Goal: Task Accomplishment & Management: Manage account settings

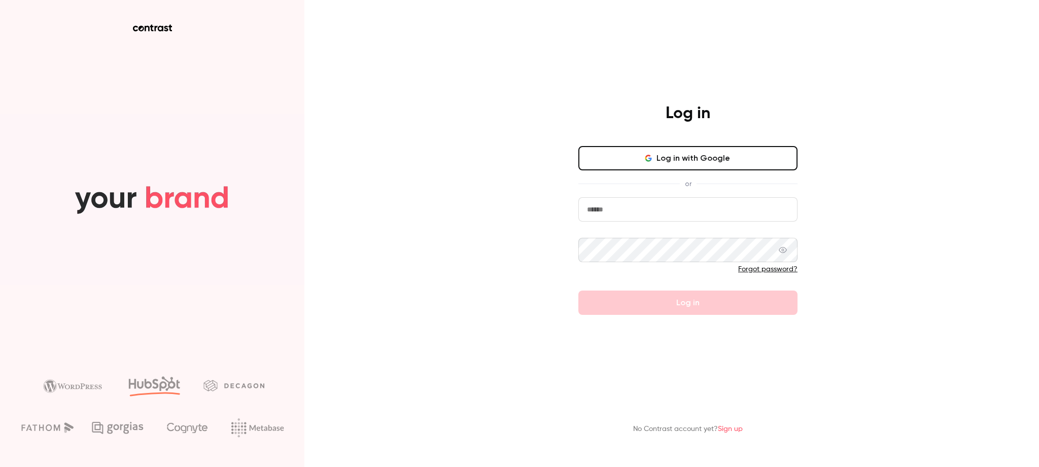
click at [702, 156] on button "Log in with Google" at bounding box center [687, 158] width 219 height 24
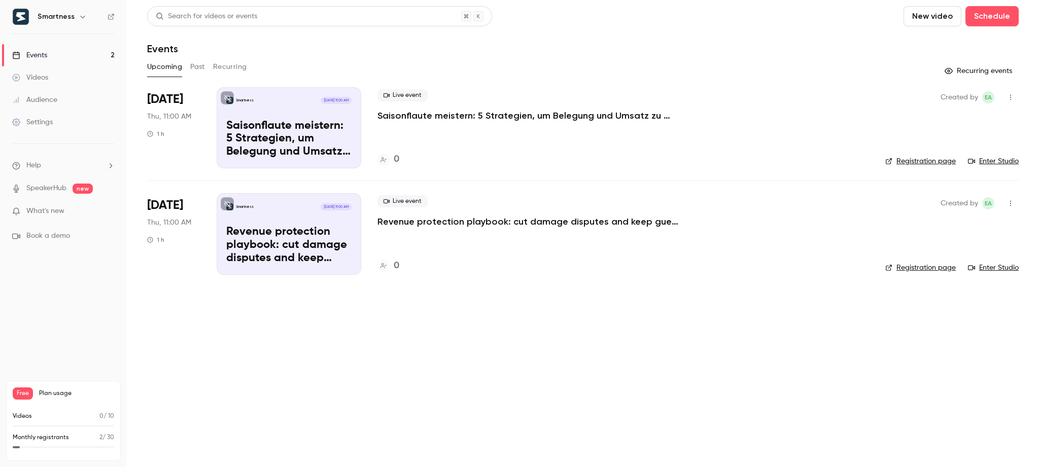
click at [83, 210] on p "What's new" at bounding box center [55, 211] width 86 height 11
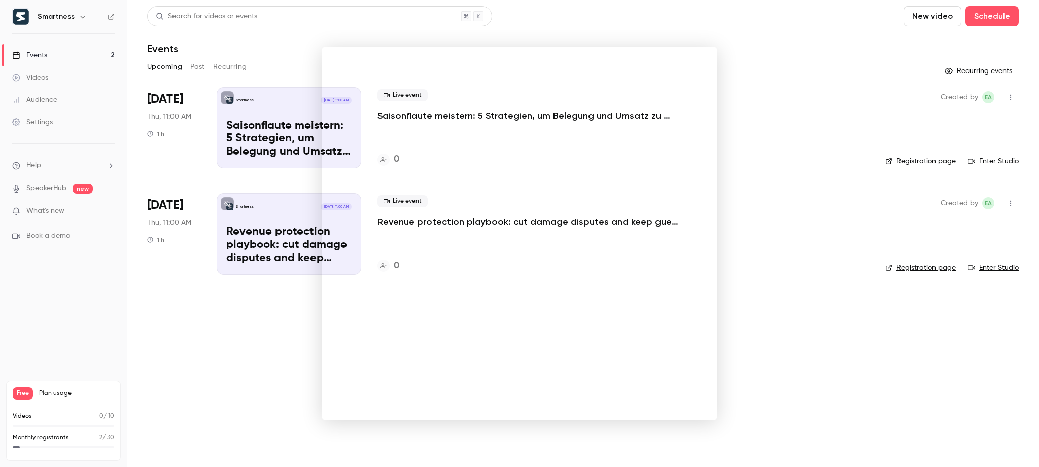
click at [737, 251] on div at bounding box center [519, 233] width 1039 height 467
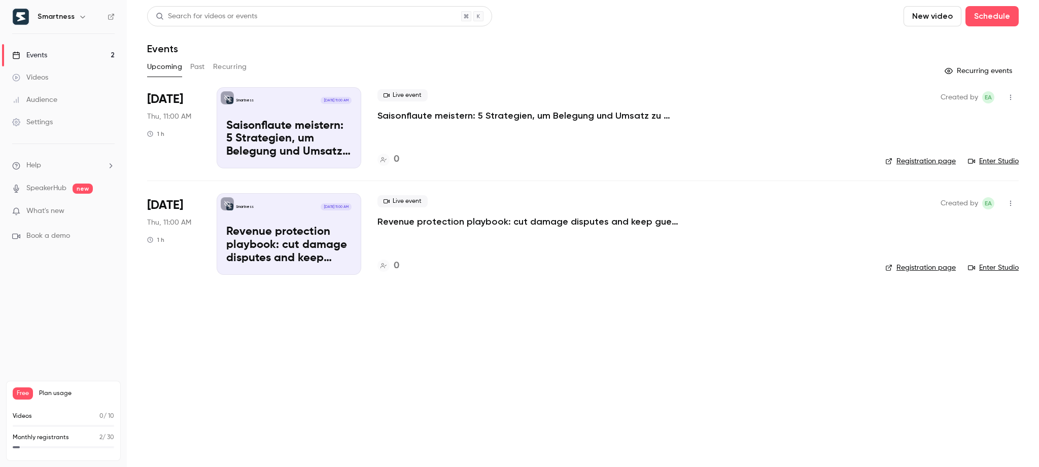
click at [94, 155] on ul "Help SpeakerHub new What's new Book a demo" at bounding box center [63, 201] width 127 height 114
click at [94, 159] on ul "Help SpeakerHub new What's new Book a demo" at bounding box center [63, 201] width 127 height 114
click at [94, 166] on li "Help" at bounding box center [63, 165] width 102 height 11
click at [51, 80] on div at bounding box center [519, 233] width 1039 height 467
click at [27, 122] on div "Settings" at bounding box center [32, 122] width 41 height 10
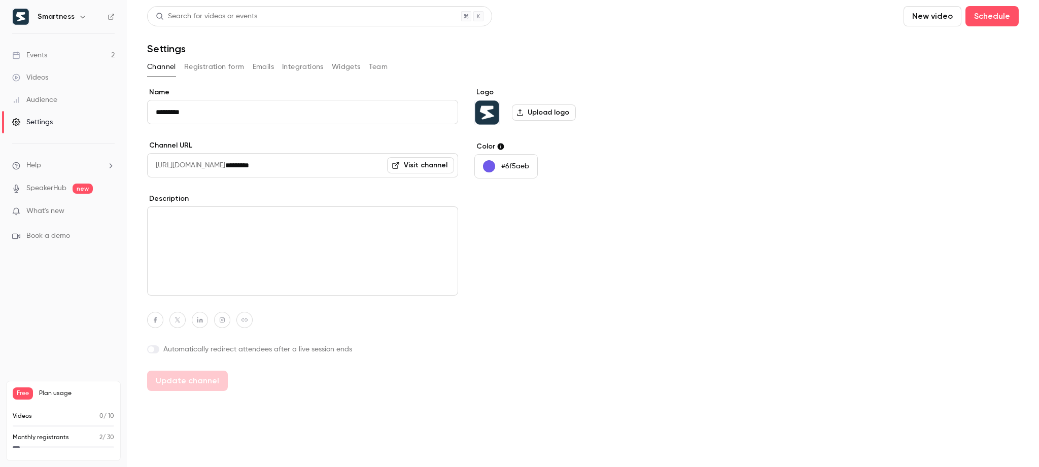
click at [36, 62] on link "Events 2" at bounding box center [63, 55] width 127 height 22
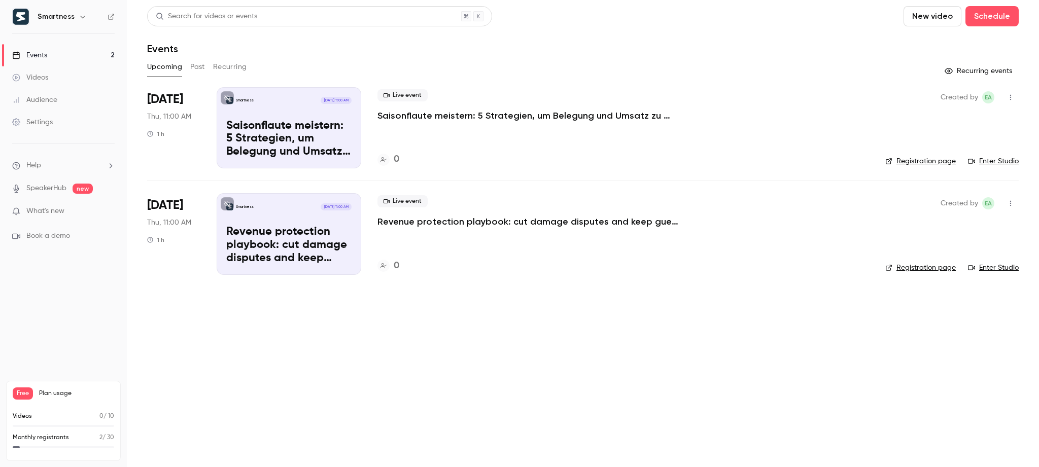
click at [72, 13] on div "Smartness" at bounding box center [69, 17] width 62 height 12
click at [81, 20] on icon "button" at bounding box center [83, 17] width 8 height 8
click at [411, 53] on div at bounding box center [519, 233] width 1039 height 467
click at [41, 123] on div "Settings" at bounding box center [32, 122] width 41 height 10
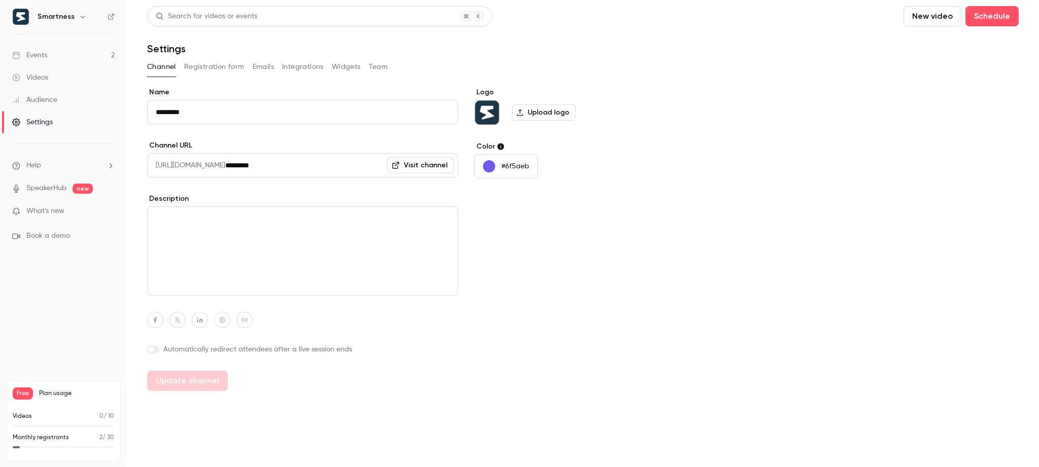
click at [207, 65] on button "Registration form" at bounding box center [214, 67] width 60 height 16
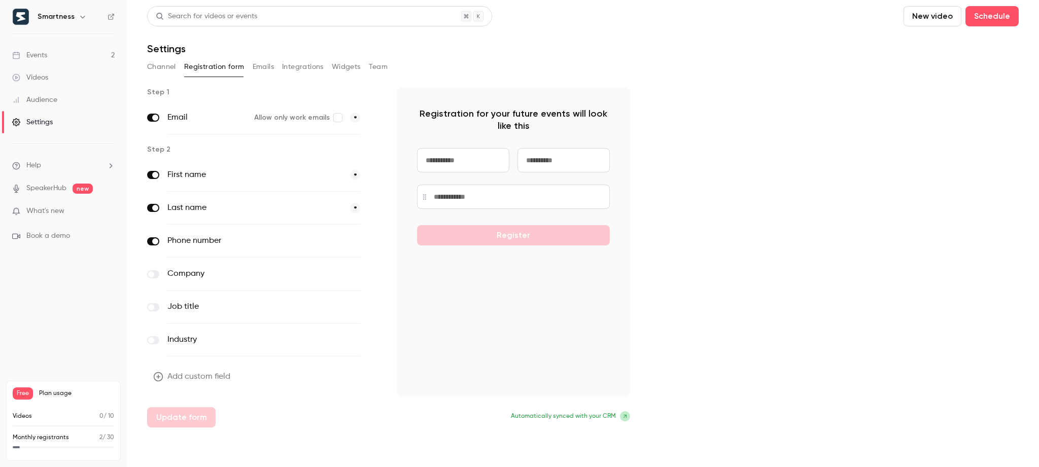
click at [262, 67] on button "Emails" at bounding box center [263, 67] width 21 height 16
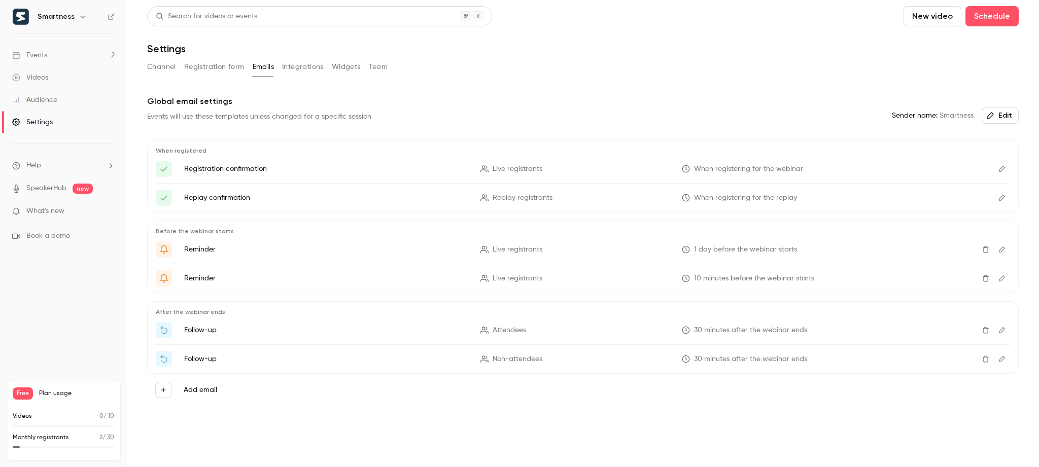
click at [314, 66] on button "Integrations" at bounding box center [303, 67] width 42 height 16
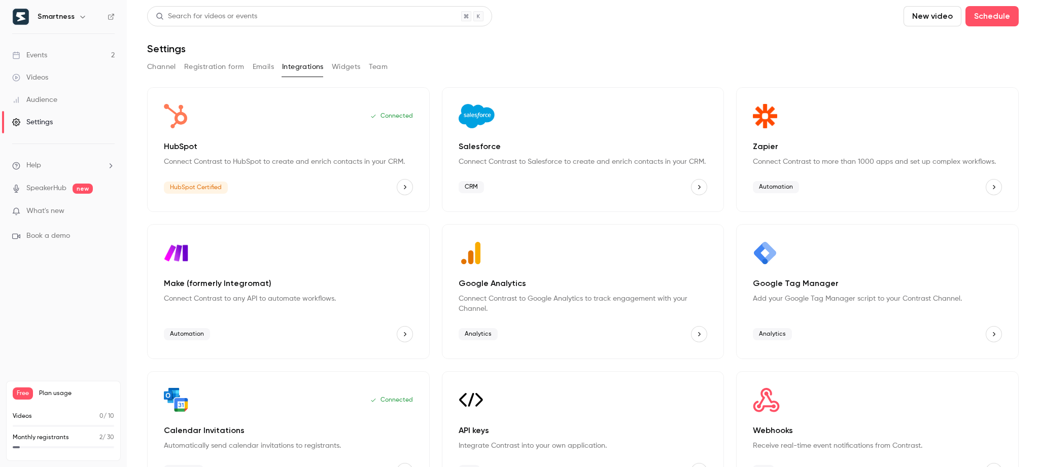
click at [352, 67] on button "Widgets" at bounding box center [346, 67] width 29 height 16
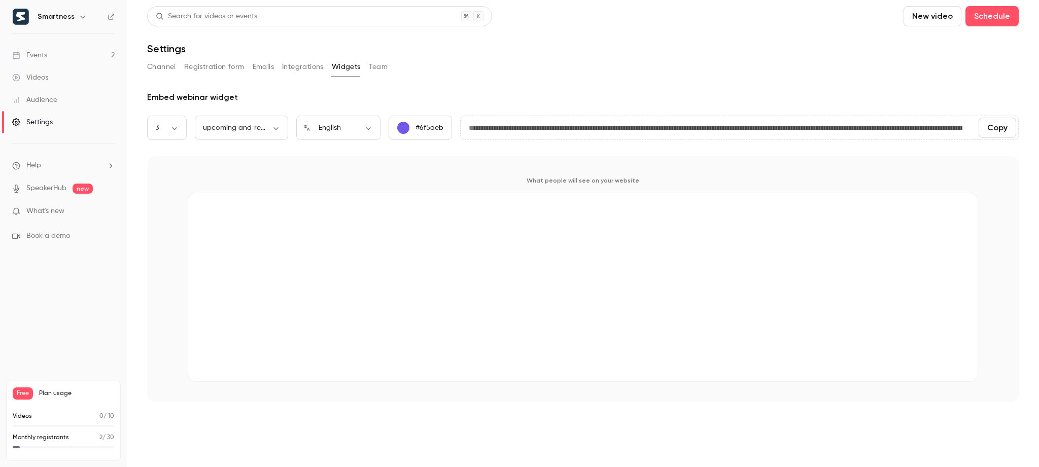
click at [383, 66] on button "Team" at bounding box center [378, 67] width 19 height 16
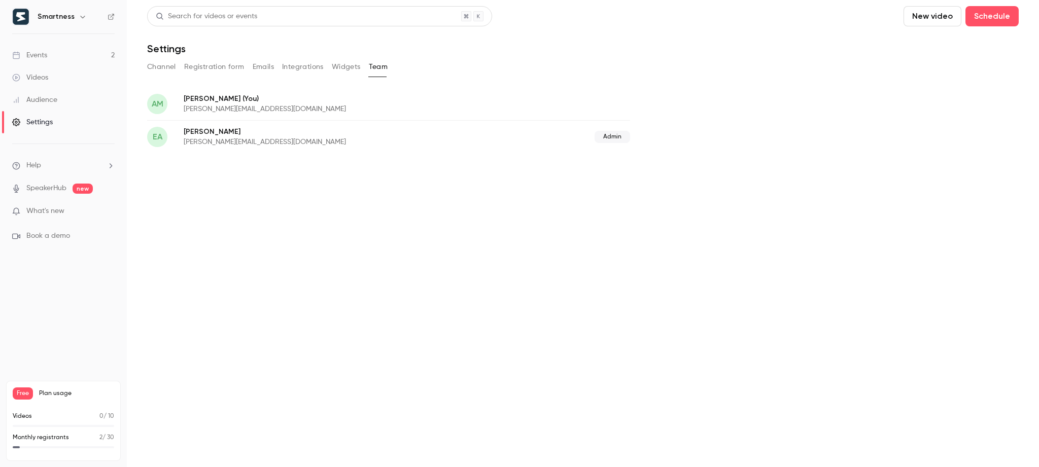
click at [171, 71] on button "Channel" at bounding box center [161, 67] width 29 height 16
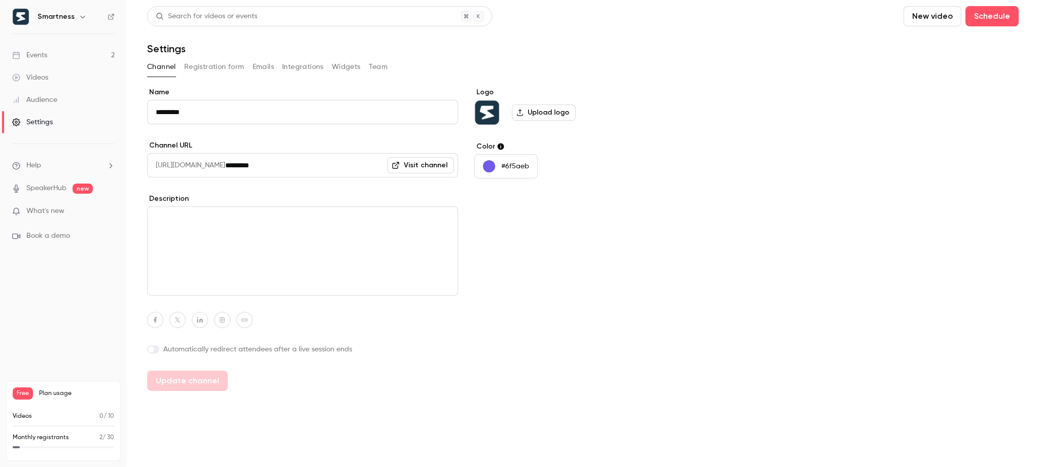
click at [219, 69] on button "Registration form" at bounding box center [214, 67] width 60 height 16
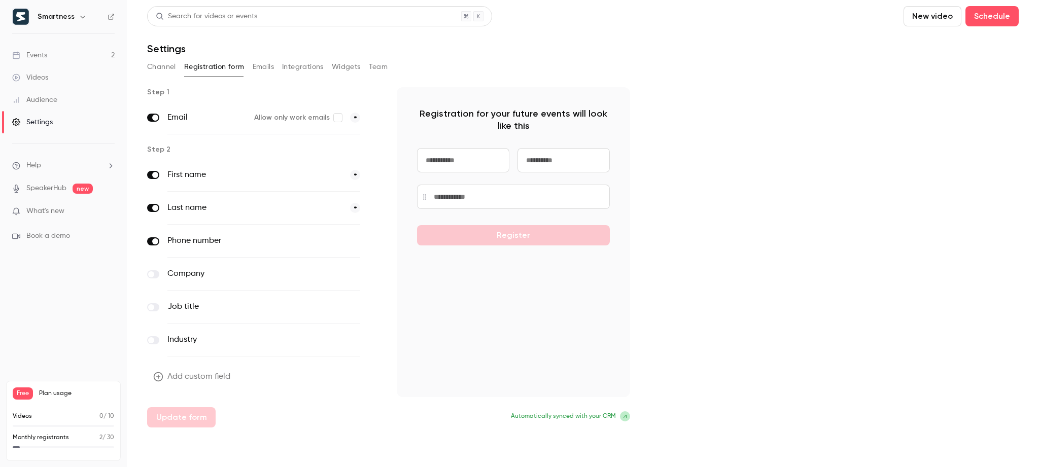
click at [174, 72] on button "Channel" at bounding box center [161, 67] width 29 height 16
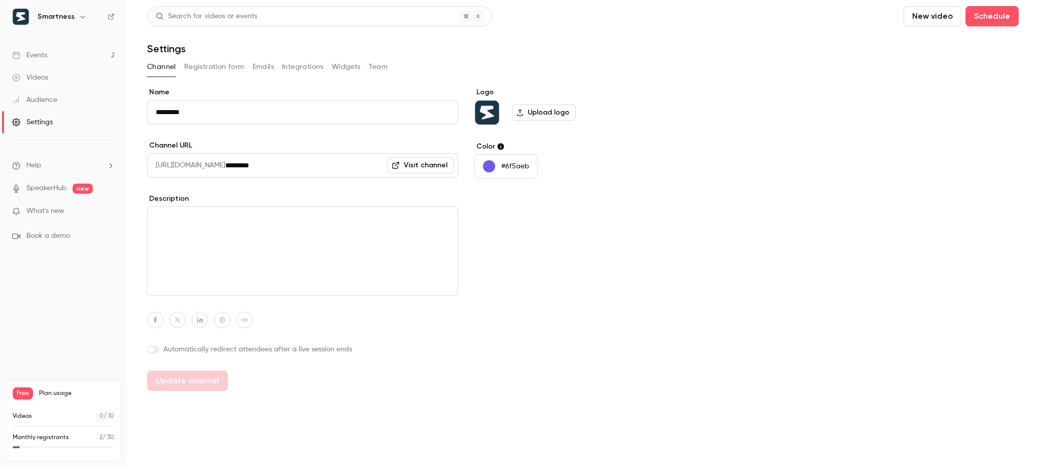
click at [79, 15] on icon "button" at bounding box center [83, 17] width 8 height 8
click at [75, 149] on div "Log out" at bounding box center [113, 148] width 153 height 10
